Goal: Task Accomplishment & Management: Manage account settings

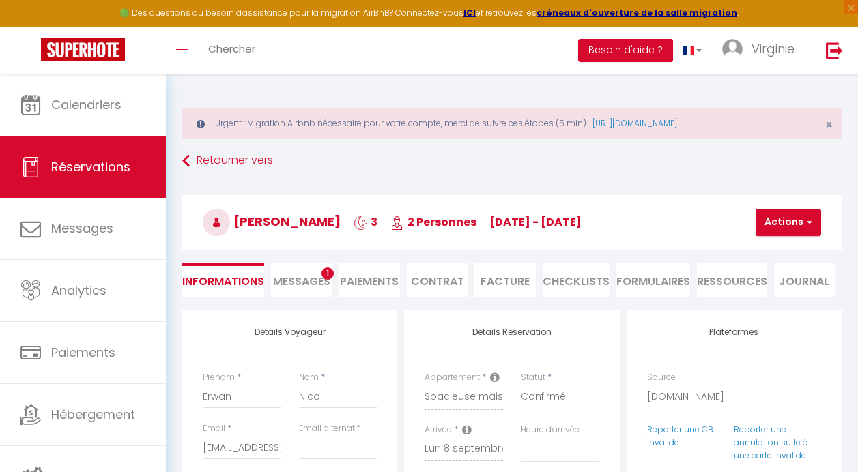
select select "54615"
select select
select select "2"
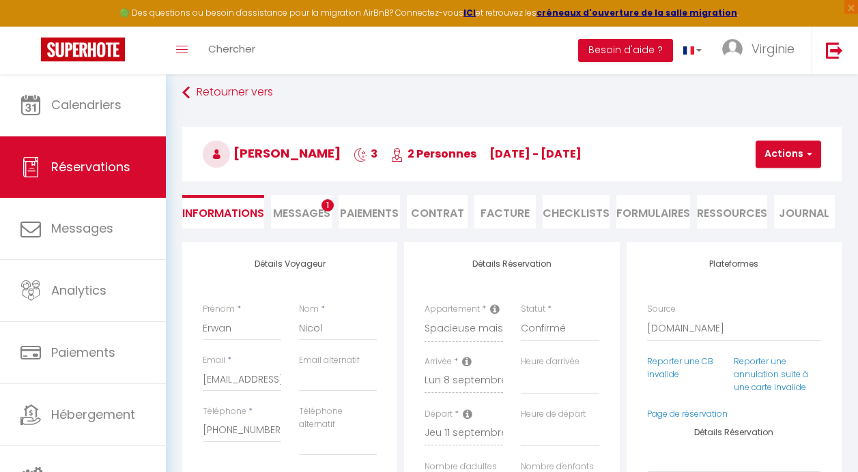
scroll to position [68, 0]
click at [87, 158] on link "Réservations" at bounding box center [83, 166] width 166 height 61
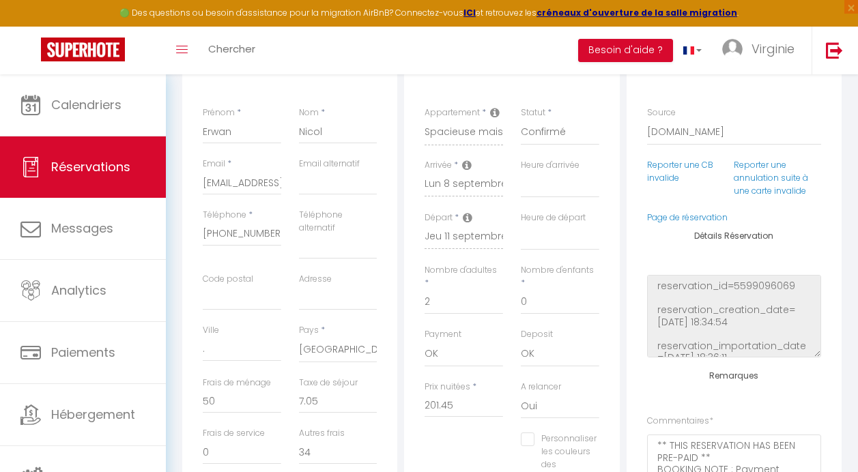
select select "not_cancelled"
select select
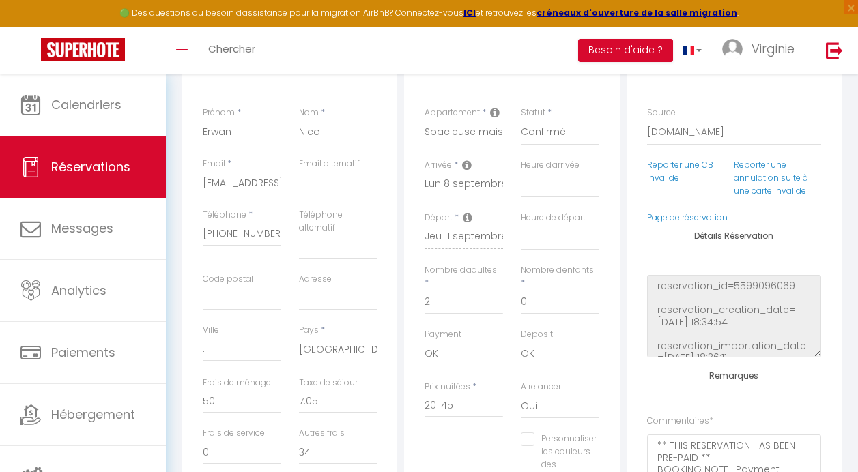
select select
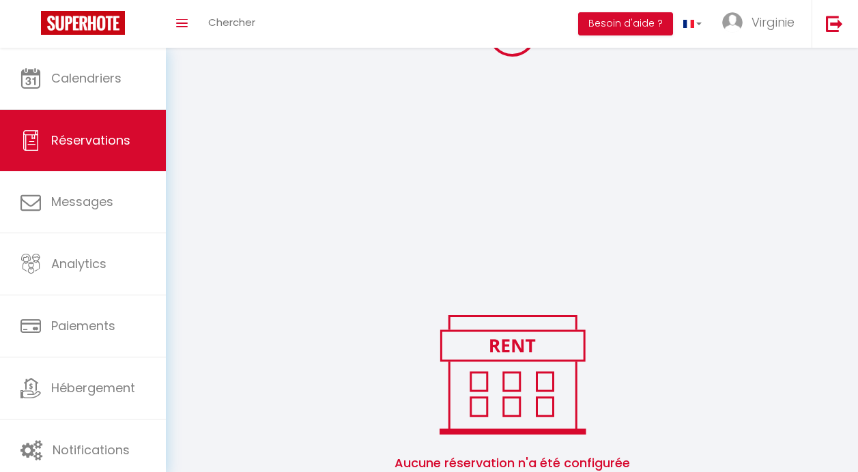
scroll to position [349, 0]
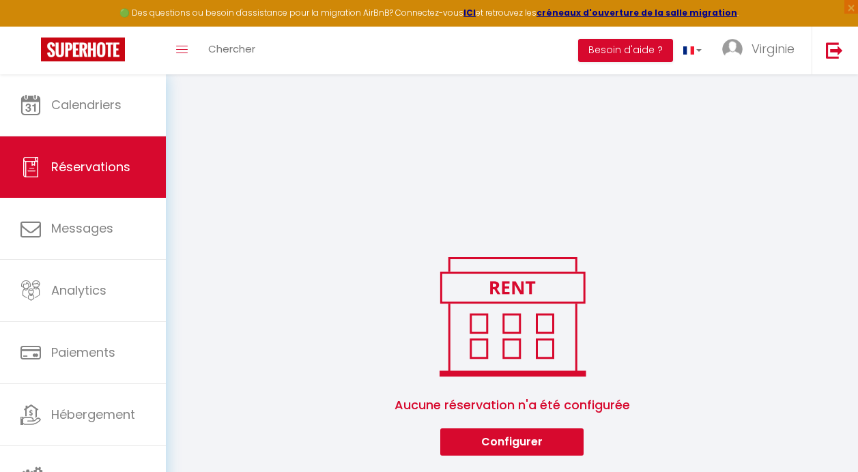
select select
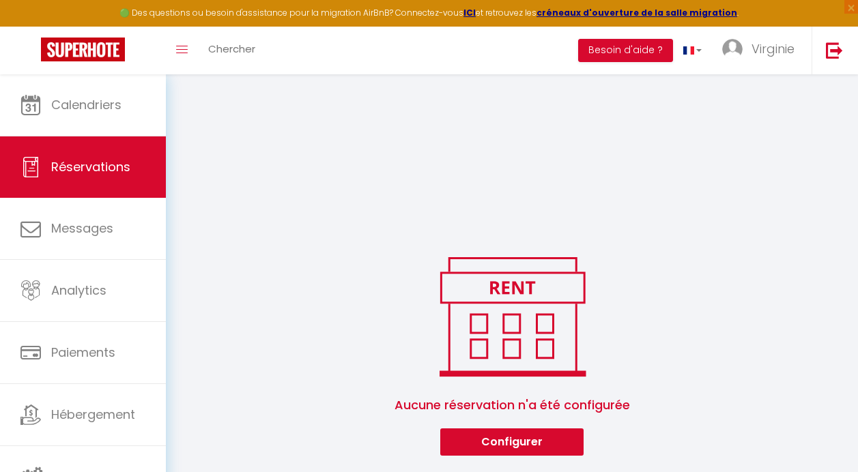
select select
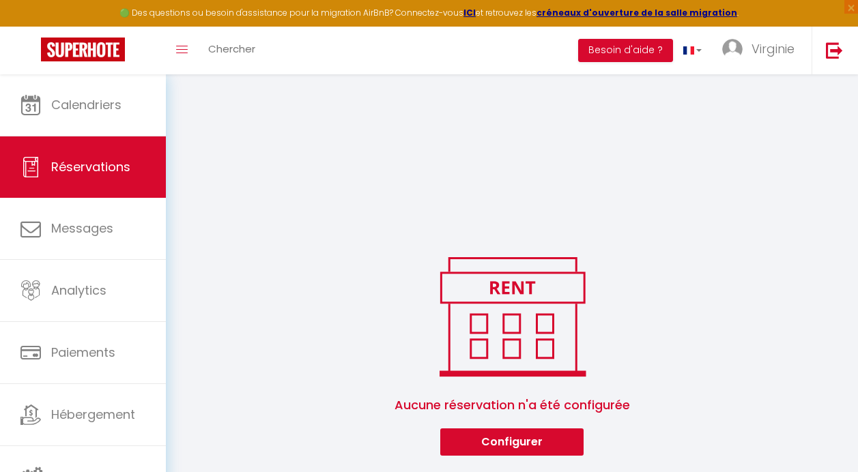
select select
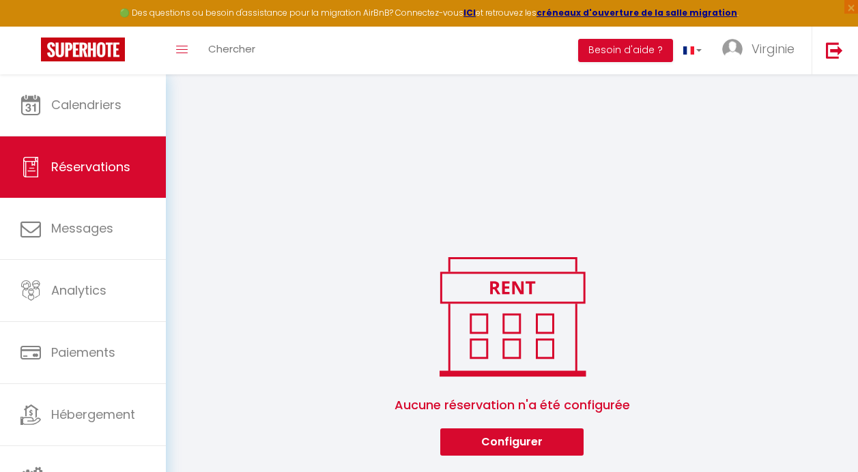
select select
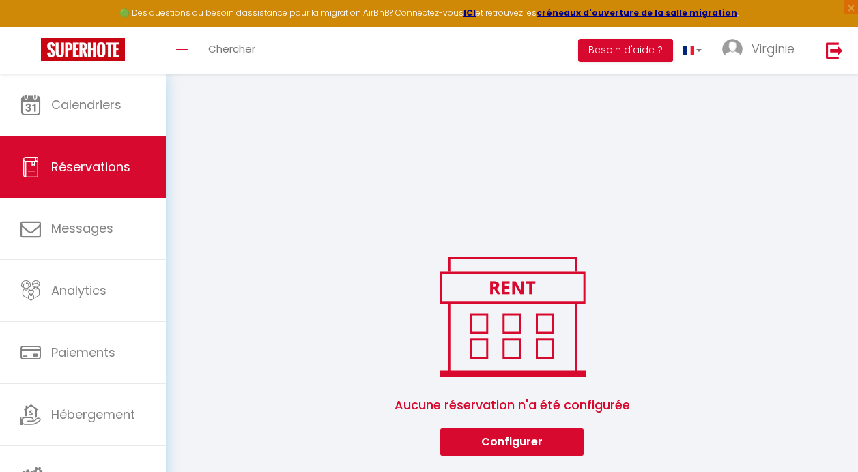
select select
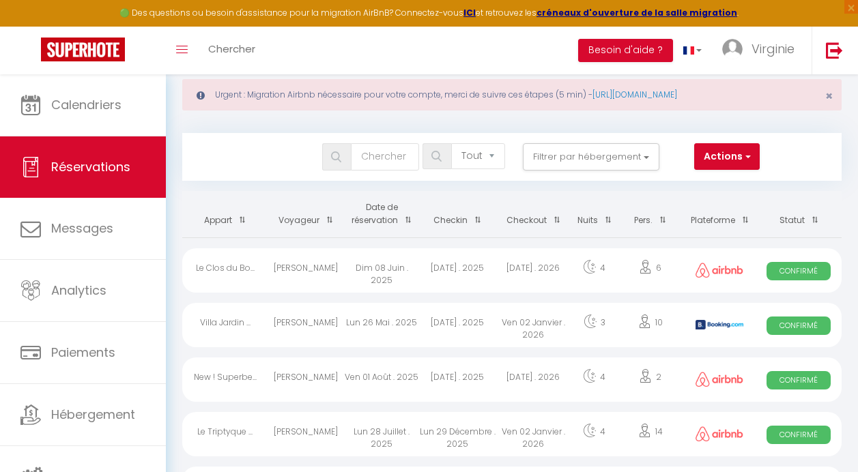
scroll to position [0, 0]
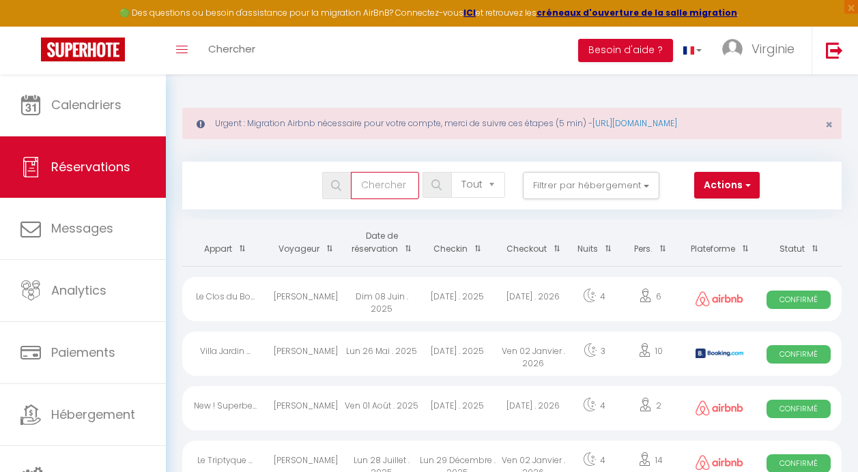
click at [390, 191] on input "text" at bounding box center [385, 185] width 68 height 27
type input "o"
select select
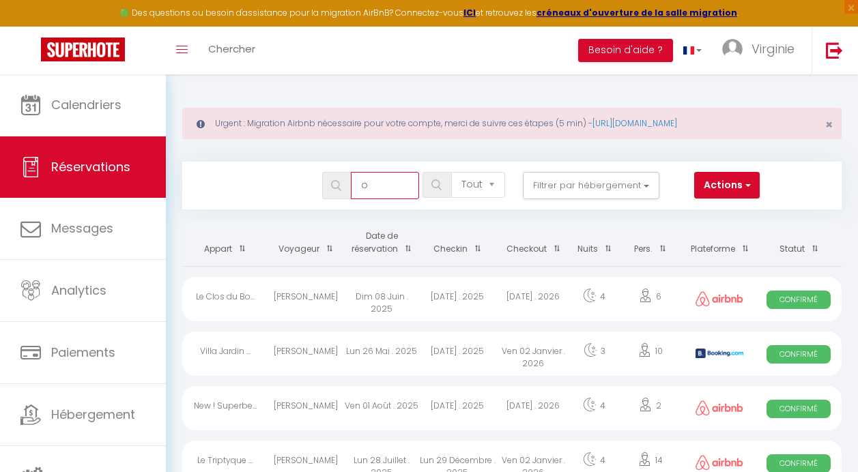
select select
type input "of"
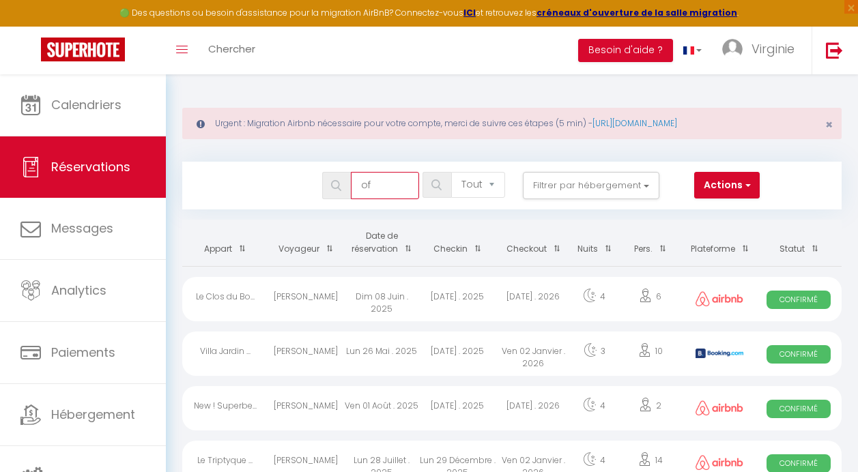
select select
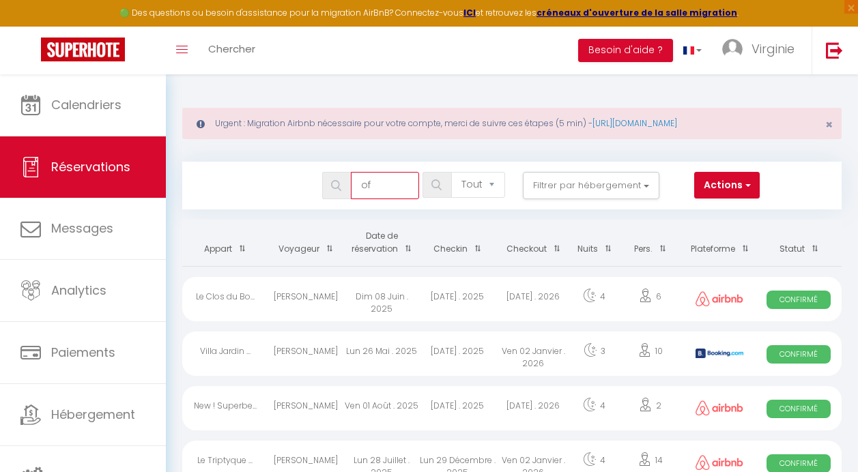
select select
type input "ofa"
select select
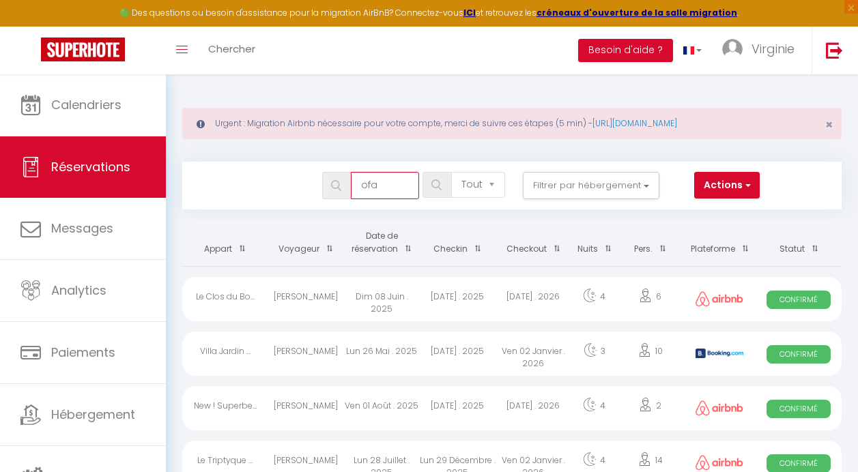
select select
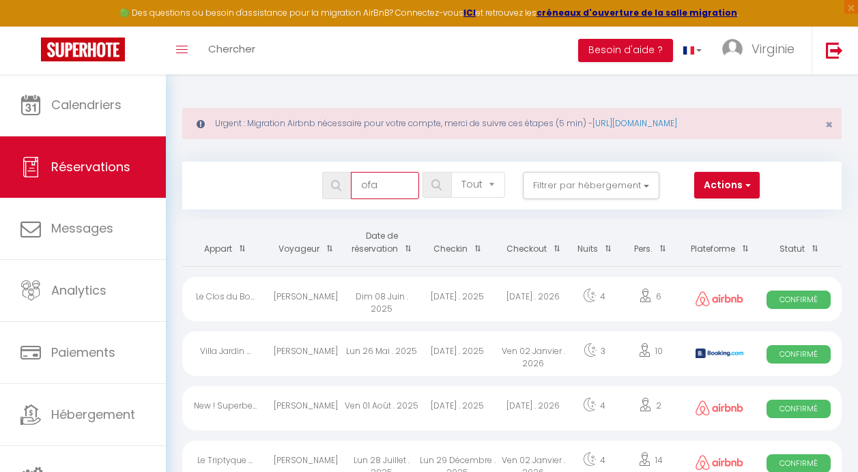
type input "ofap"
select select
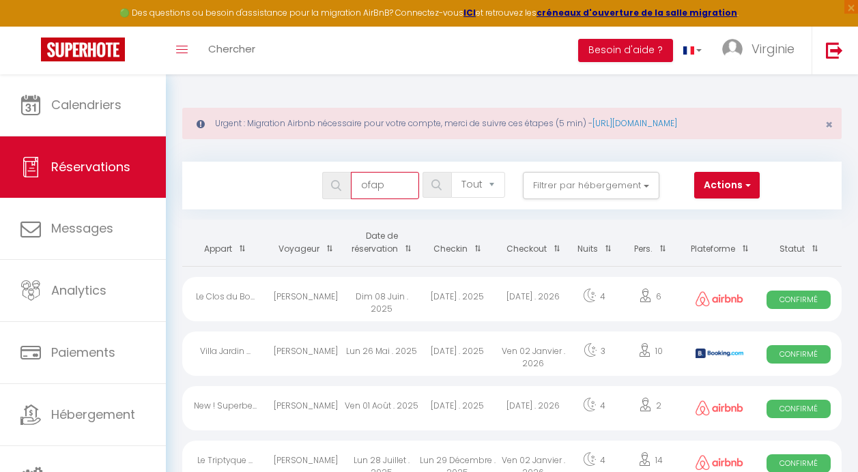
select select
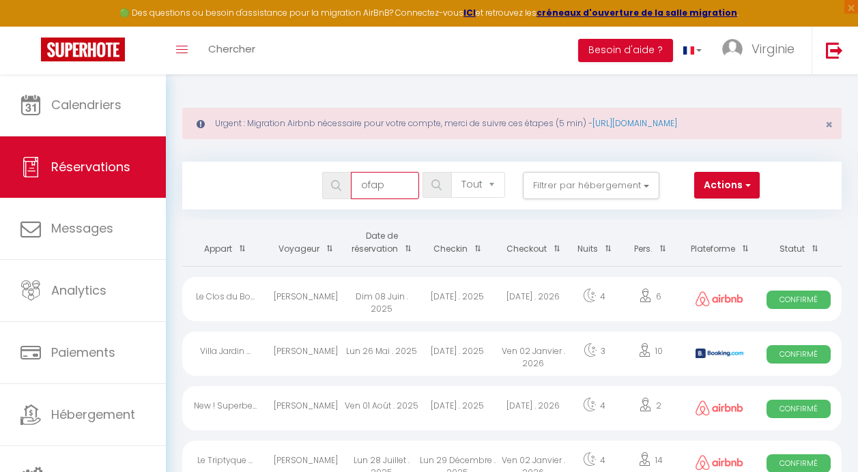
select select
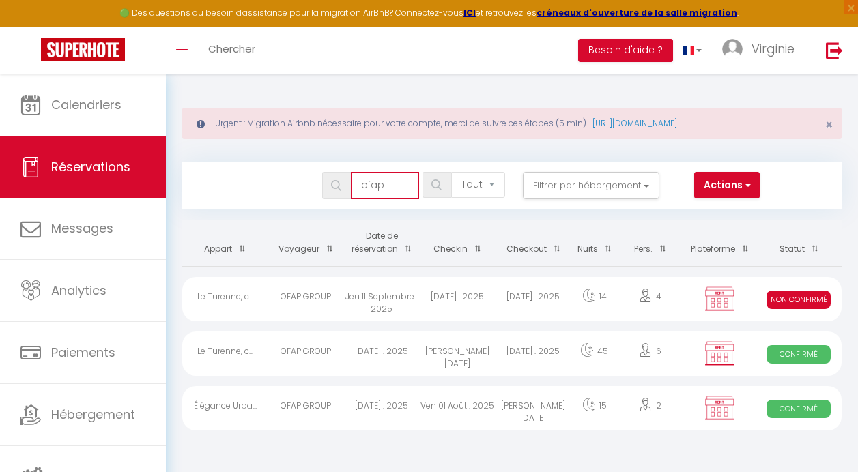
type input "ofap"
click at [470, 290] on div "[DATE] . 2025" at bounding box center [458, 299] width 76 height 44
select select "KO"
select select "0"
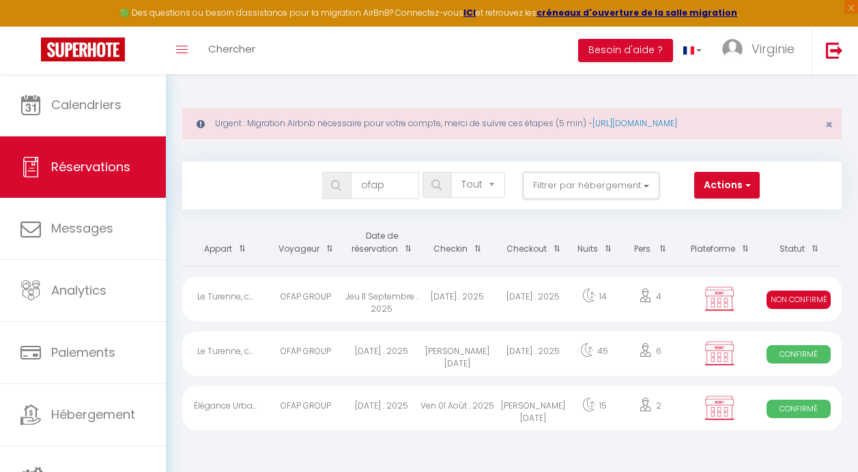
select select "0"
select select "1"
select select
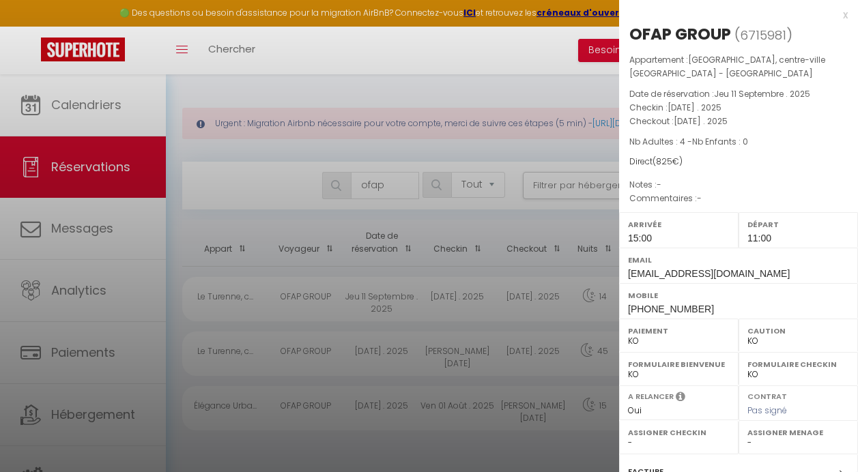
select select "36925"
select select "46777"
